Goal: Task Accomplishment & Management: Use online tool/utility

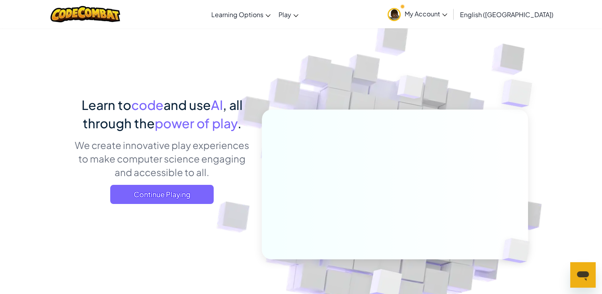
drag, startPoint x: 191, startPoint y: 197, endPoint x: 265, endPoint y: 209, distance: 74.7
click at [191, 197] on span "Continue Playing" at bounding box center [161, 194] width 103 height 19
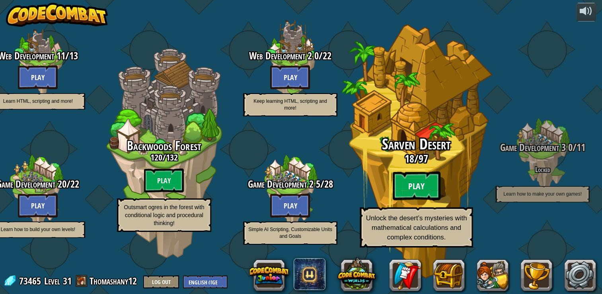
click at [410, 189] on btn "Play" at bounding box center [416, 185] width 48 height 29
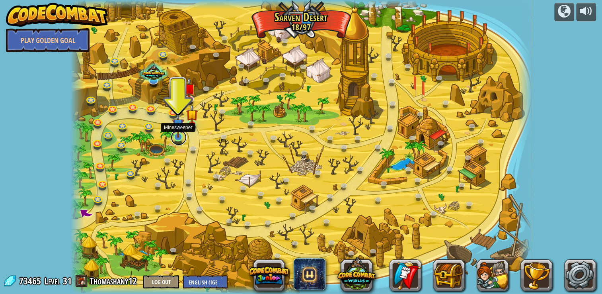
click at [177, 139] on link at bounding box center [179, 137] width 16 height 16
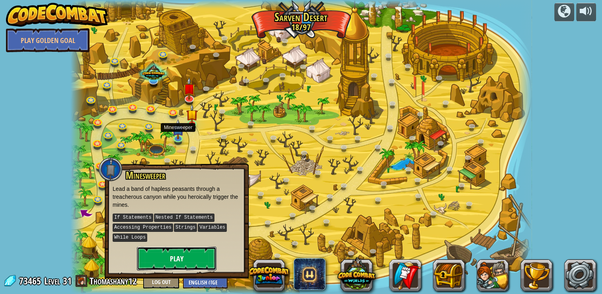
click at [205, 262] on button "Play" at bounding box center [177, 258] width 80 height 24
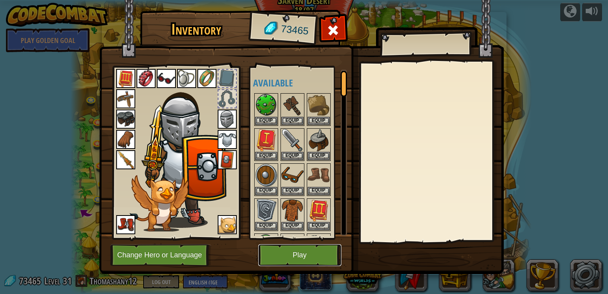
click at [312, 257] on button "Play" at bounding box center [299, 255] width 83 height 22
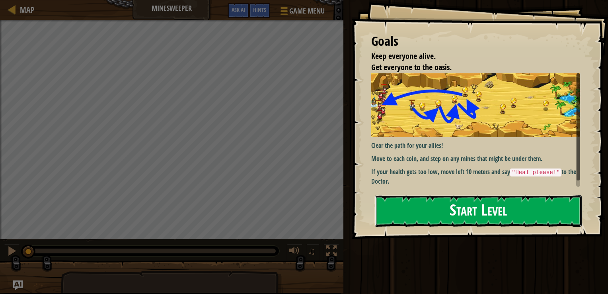
click at [449, 213] on button "Start Level" at bounding box center [478, 210] width 207 height 31
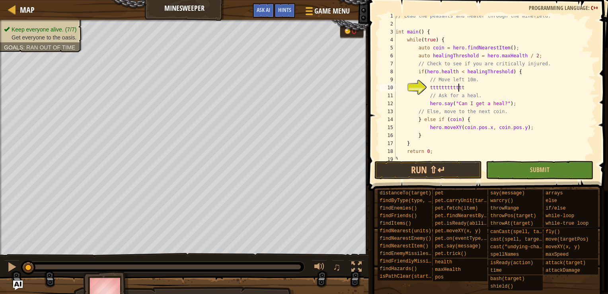
scroll to position [4, 5]
type textarea "ttttttttttttt"
drag, startPoint x: 458, startPoint y: 88, endPoint x: 419, endPoint y: 86, distance: 39.4
click at [419, 86] on div "// Lead the peasants and healer through the minefield. int main ( ) { while ( t…" at bounding box center [492, 91] width 196 height 159
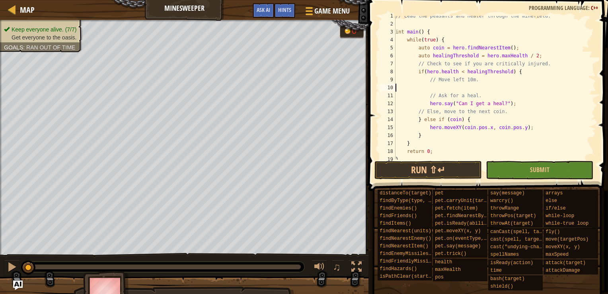
type textarea "// Move left 10m."
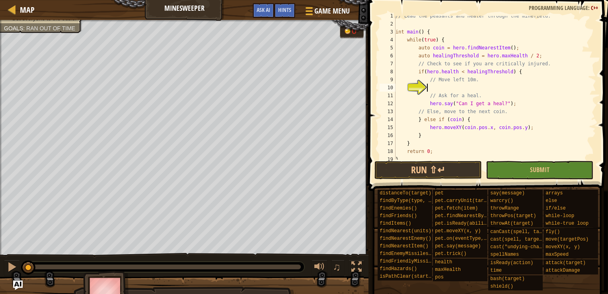
type textarea ";"
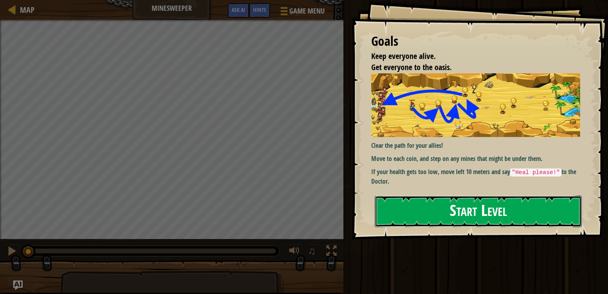
click at [450, 195] on button "Start Level" at bounding box center [478, 210] width 207 height 31
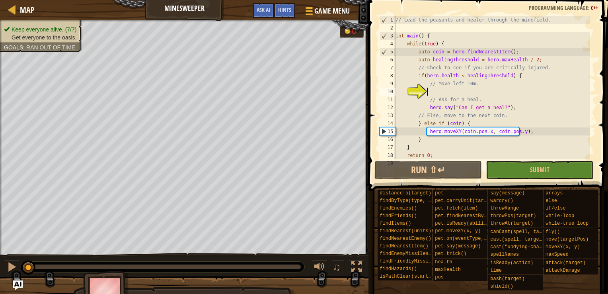
scroll to position [4, 0]
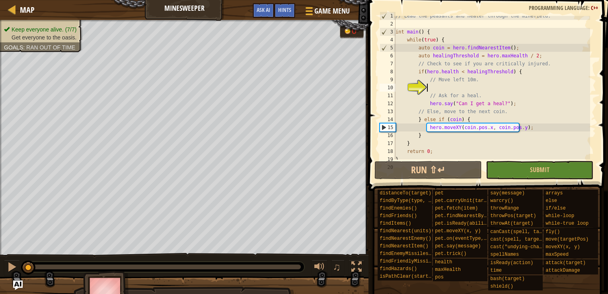
click at [378, 139] on div "Map Minesweeper Game Menu Done Hints Ask AI 1 ההההההההההההההההההההההההההההההההה…" at bounding box center [304, 147] width 608 height 294
